Goal: Complete application form

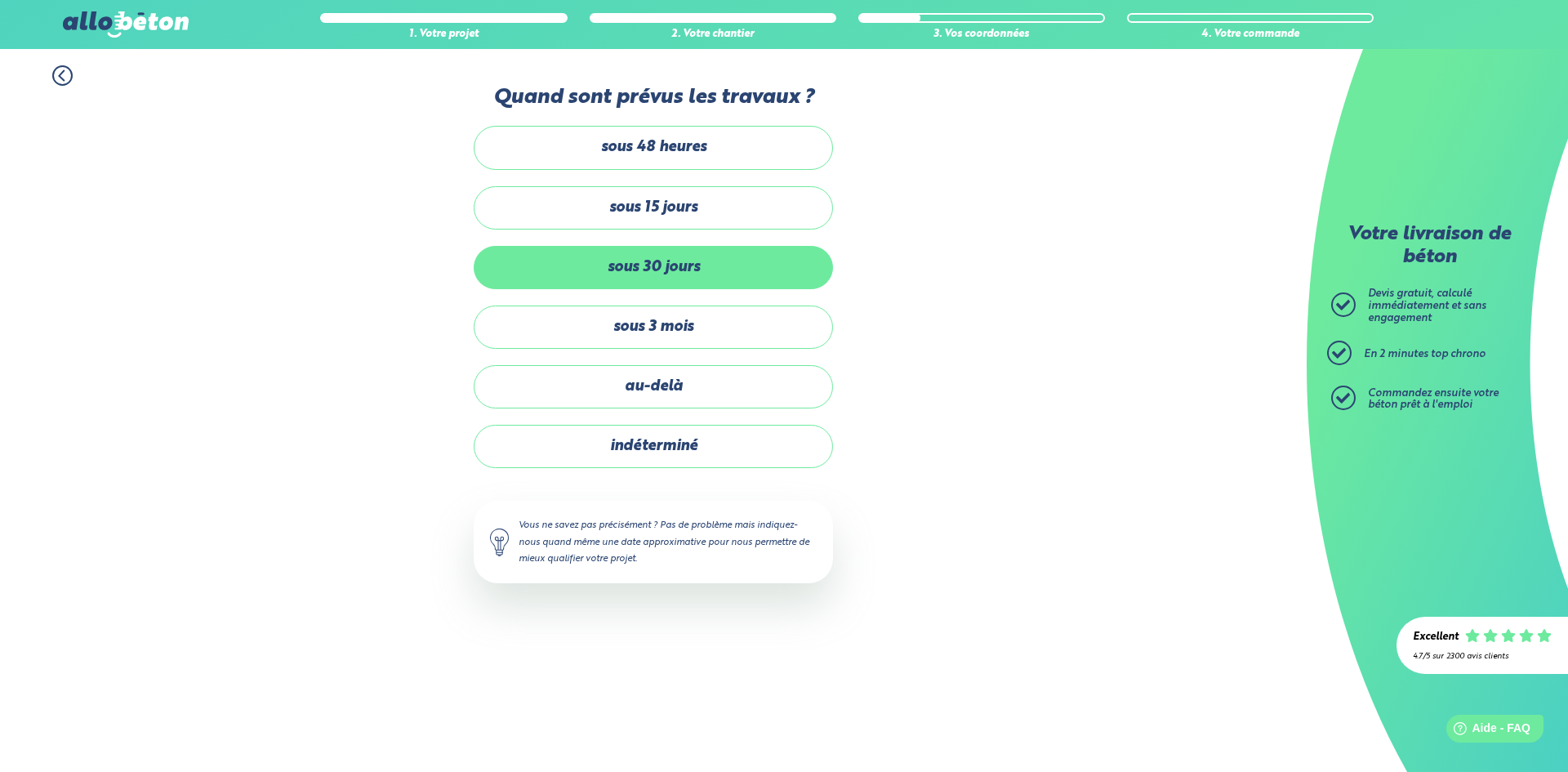
click at [656, 265] on label "sous 30 jours" at bounding box center [653, 267] width 359 height 43
click at [0, 0] on input "sous 30 jours" at bounding box center [0, 0] width 0 height 0
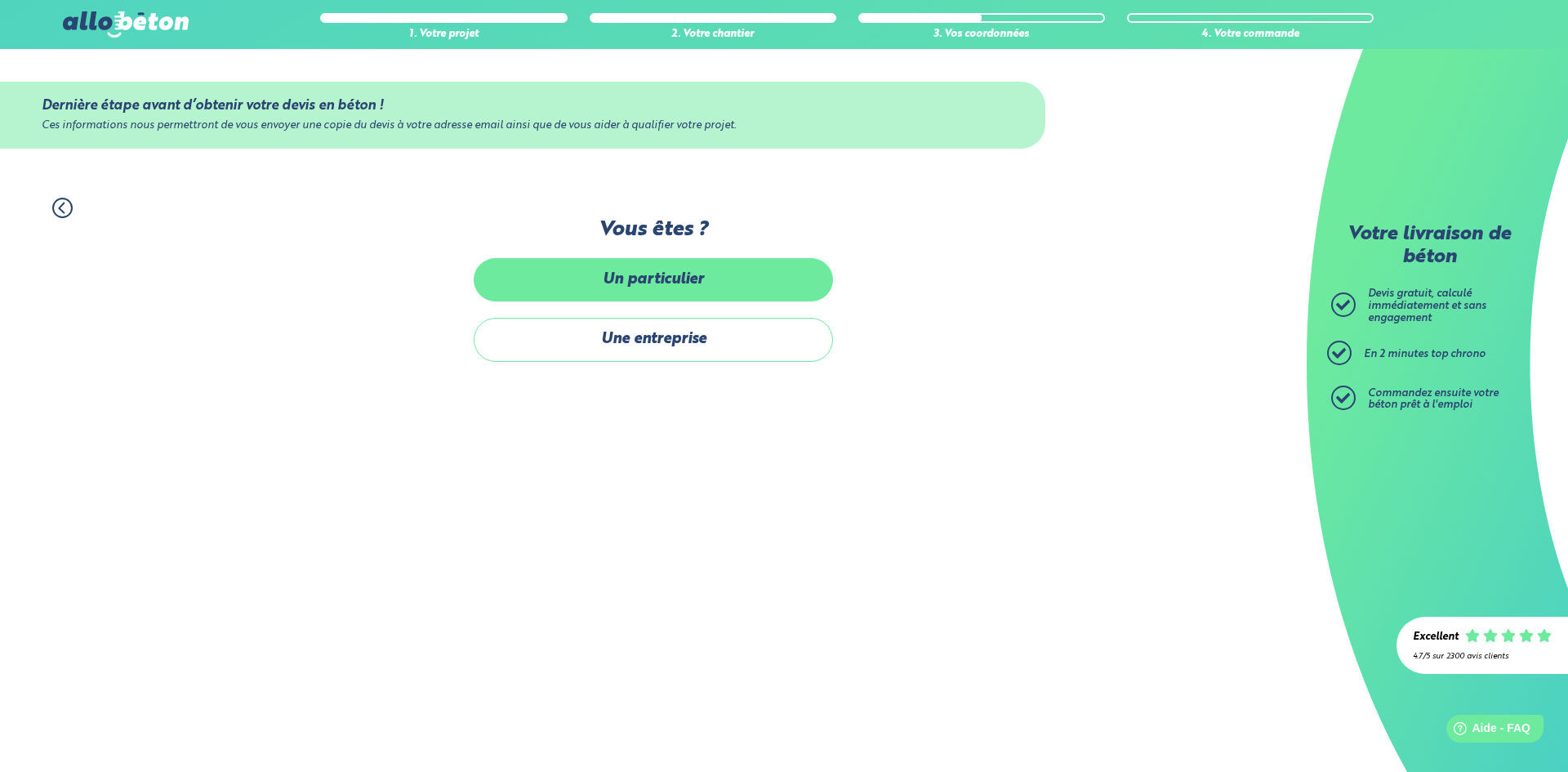
click at [656, 268] on label "Un particulier" at bounding box center [653, 280] width 359 height 43
click at [0, 0] on input "Un particulier" at bounding box center [0, 0] width 0 height 0
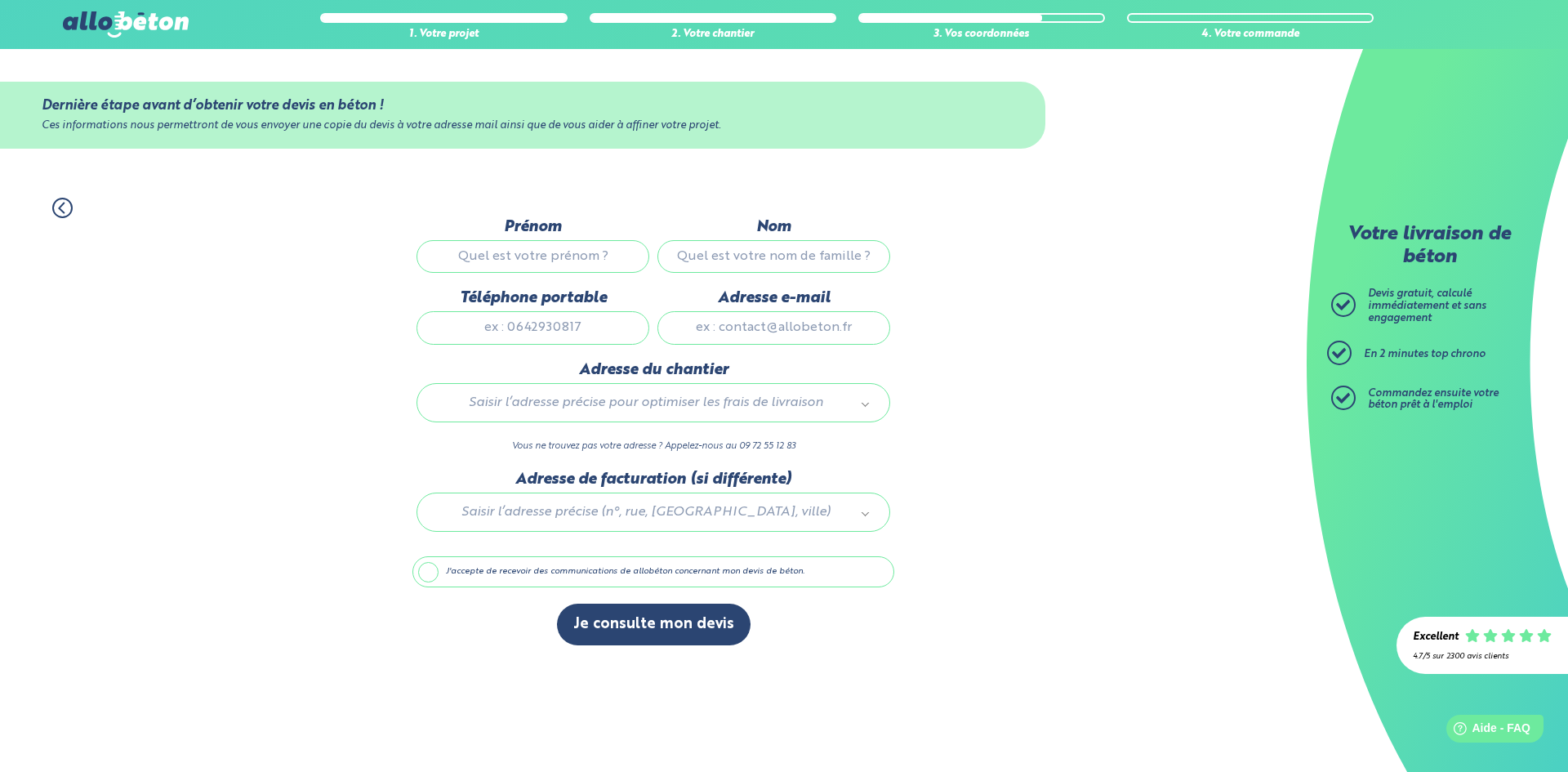
click at [603, 248] on input "Prénom" at bounding box center [533, 256] width 232 height 33
type input "[PERSON_NAME]"
type input "THIERY"
type input "0680374194"
type input "[EMAIL_ADDRESS][DOMAIN_NAME]"
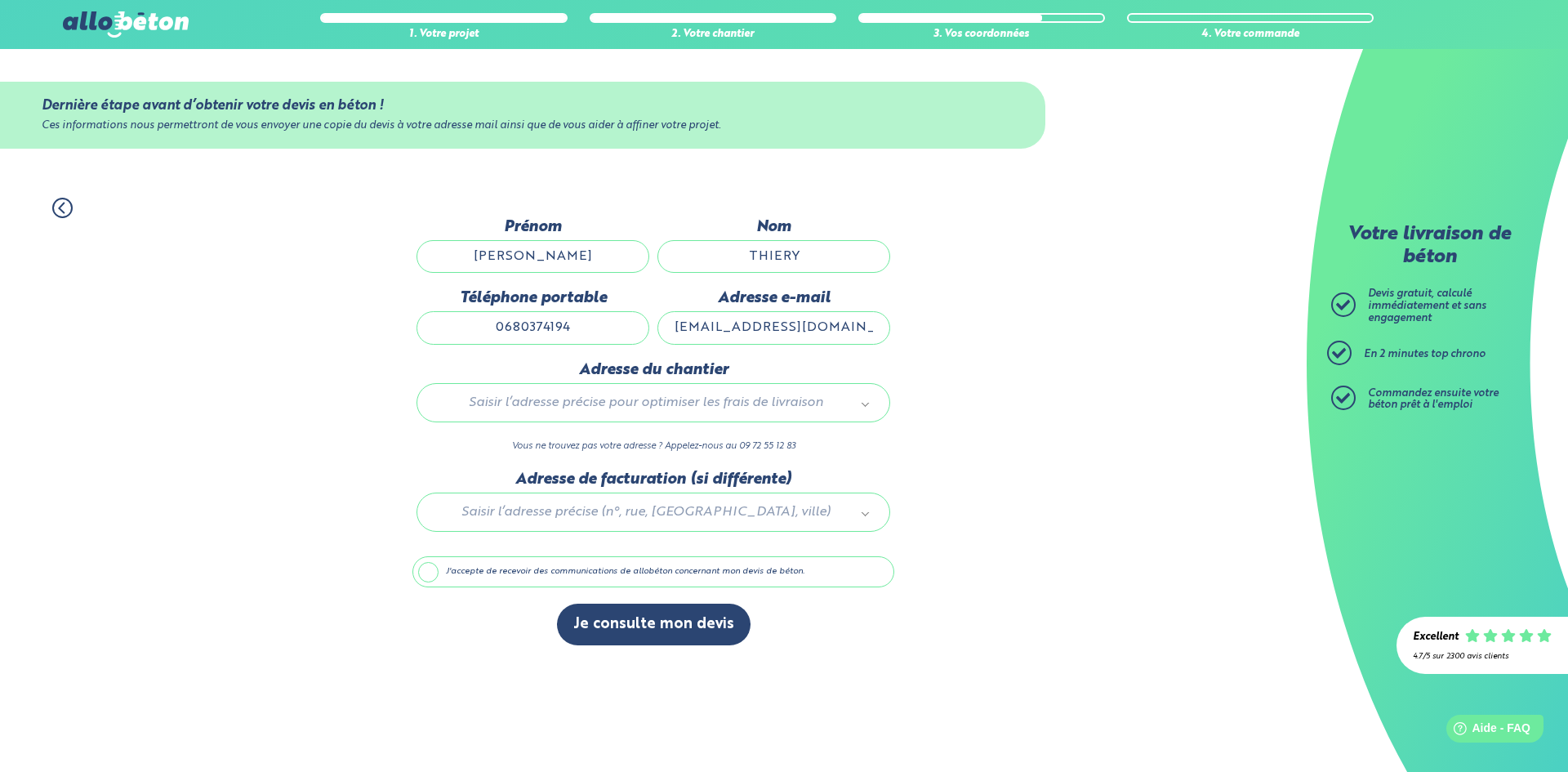
type input "27 Impasse des Orangers"
click at [528, 570] on label "J'accepte de recevoir des communications de allobéton concernant mon devis de b…" at bounding box center [653, 571] width 482 height 31
click at [0, 0] on input "J'accepte de recevoir des communications de allobéton concernant mon devis de b…" at bounding box center [0, 0] width 0 height 0
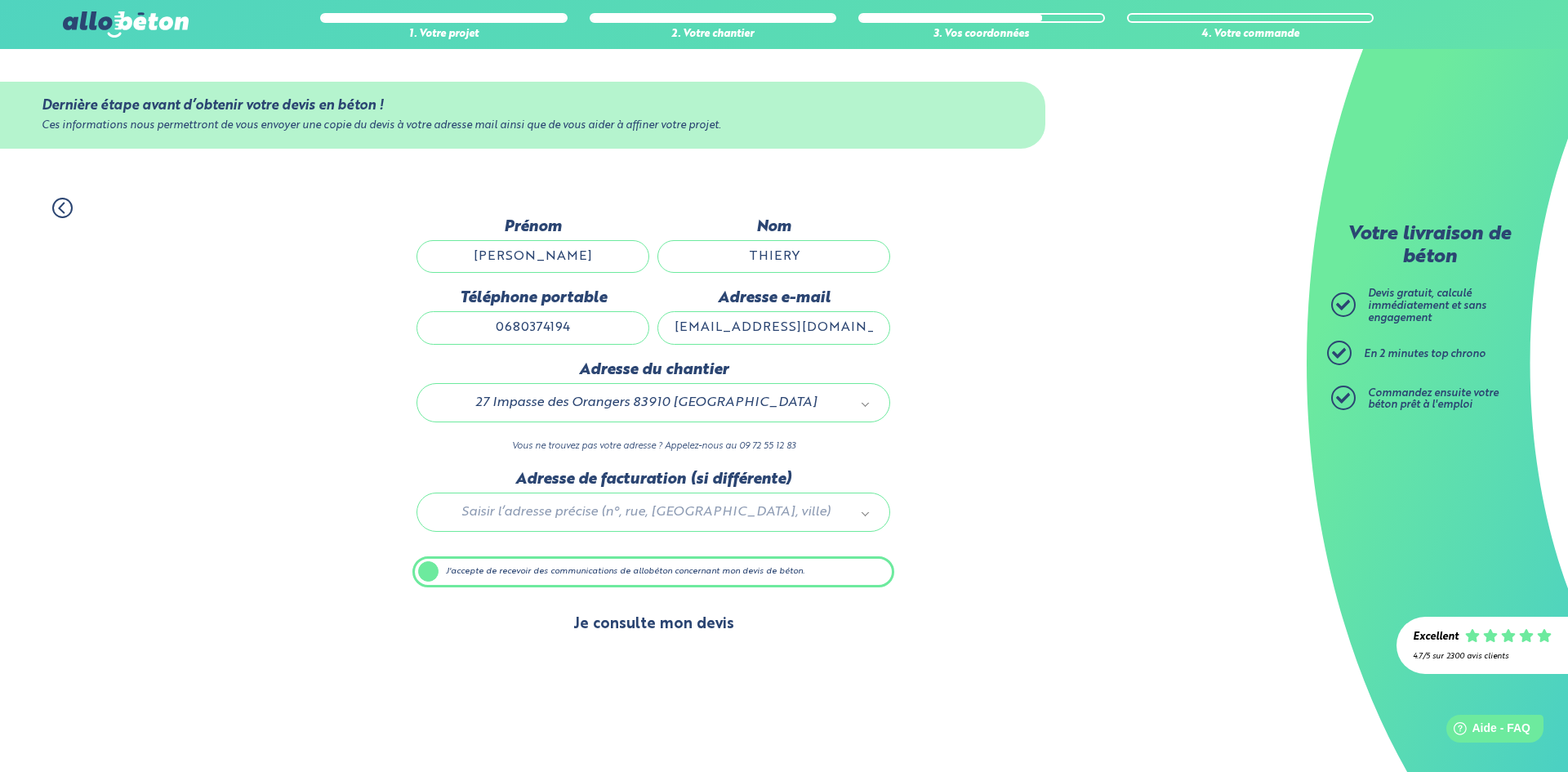
click at [655, 636] on button "Je consulte mon devis" at bounding box center [654, 625] width 193 height 42
